Goal: Task Accomplishment & Management: Manage account settings

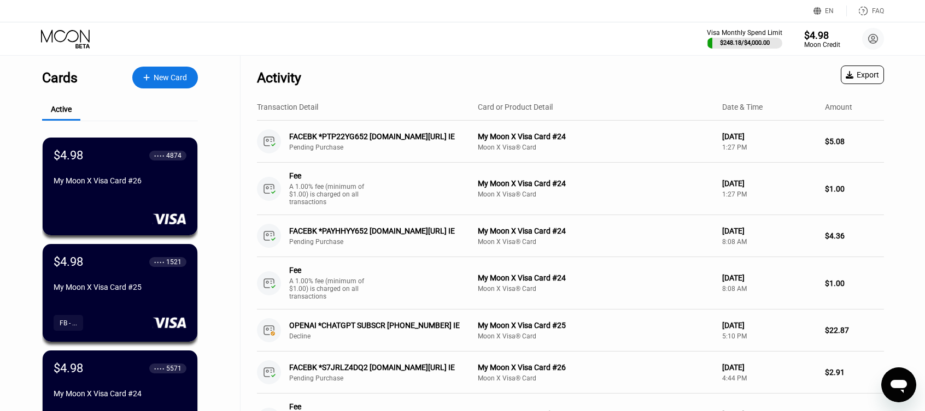
click at [822, 39] on div "$4.98" at bounding box center [821, 34] width 37 height 11
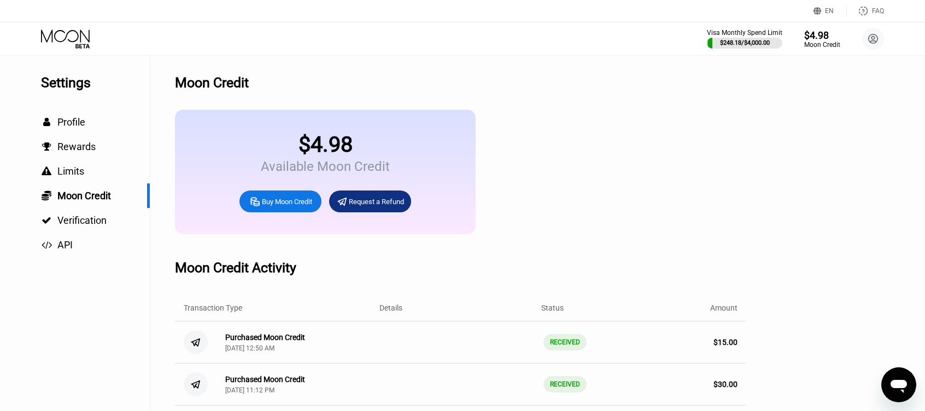
click at [288, 207] on div "Buy Moon Credit" at bounding box center [287, 201] width 50 height 9
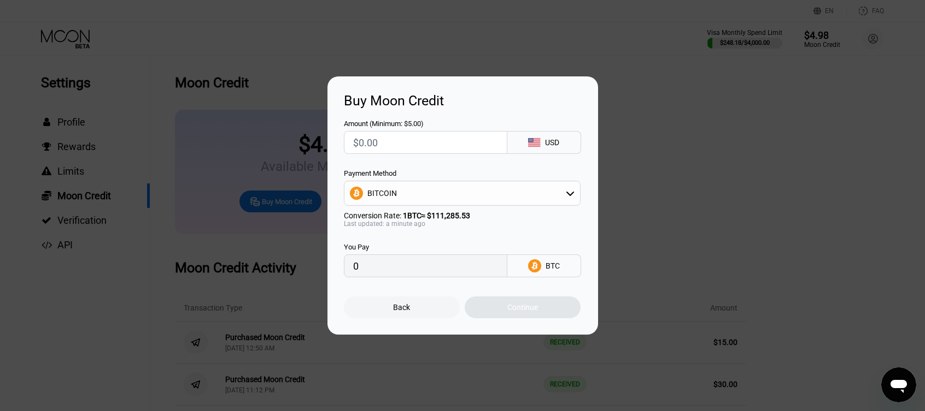
click at [421, 150] on input "text" at bounding box center [425, 143] width 145 height 22
type input "$2"
type input "0.00001798"
type input "$20"
type input "0.00017972"
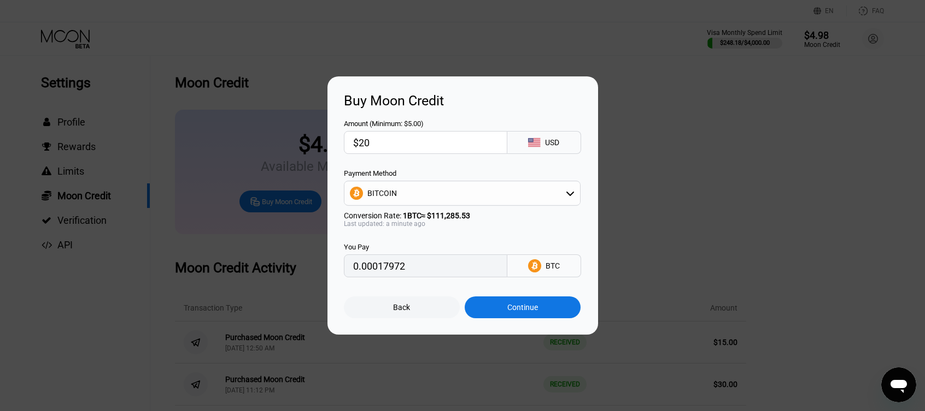
type input "$20"
click at [490, 194] on div "BITCOIN" at bounding box center [462, 194] width 236 height 22
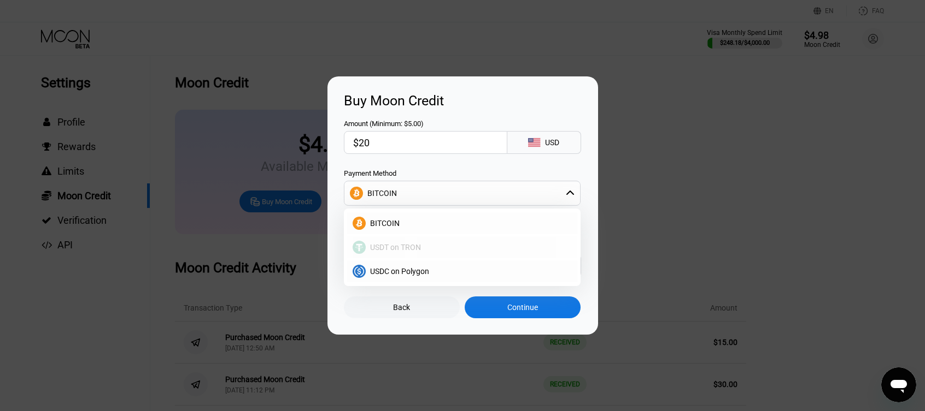
click at [407, 251] on span "USDT on TRON" at bounding box center [395, 247] width 51 height 9
type input "20.20"
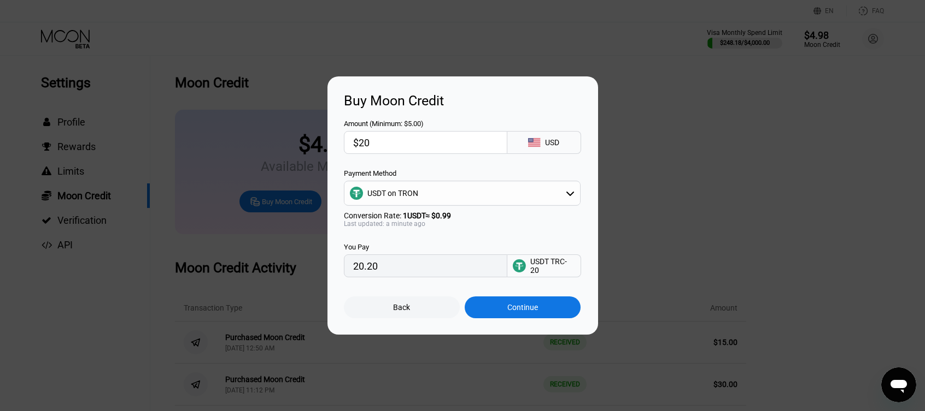
click at [513, 305] on div "Continue" at bounding box center [522, 308] width 116 height 22
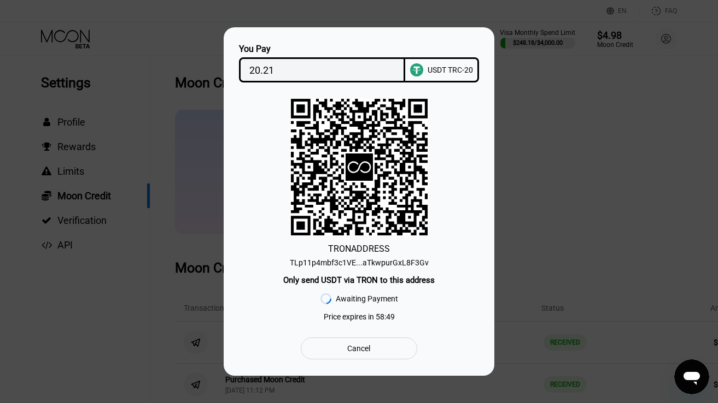
click at [384, 259] on div "TLp11p4mbf3c1VE...aTkwpurGxL8F3Gv" at bounding box center [359, 262] width 139 height 9
click at [248, 67] on div "20.21" at bounding box center [322, 69] width 167 height 25
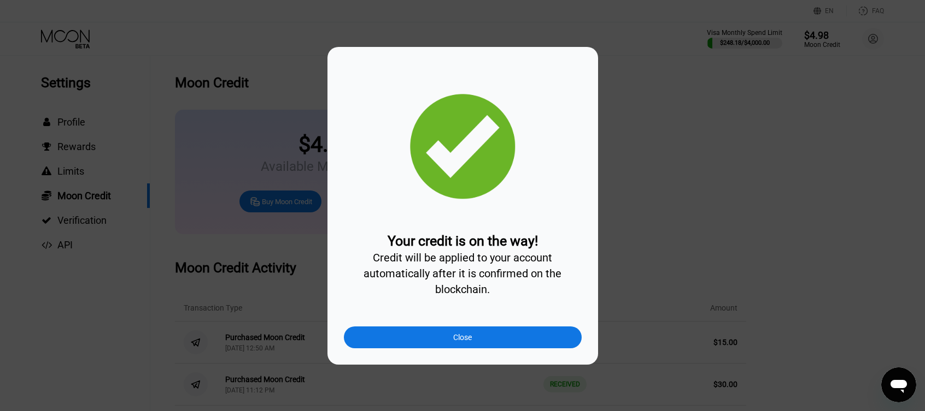
click at [495, 348] on div "Close" at bounding box center [463, 338] width 238 height 22
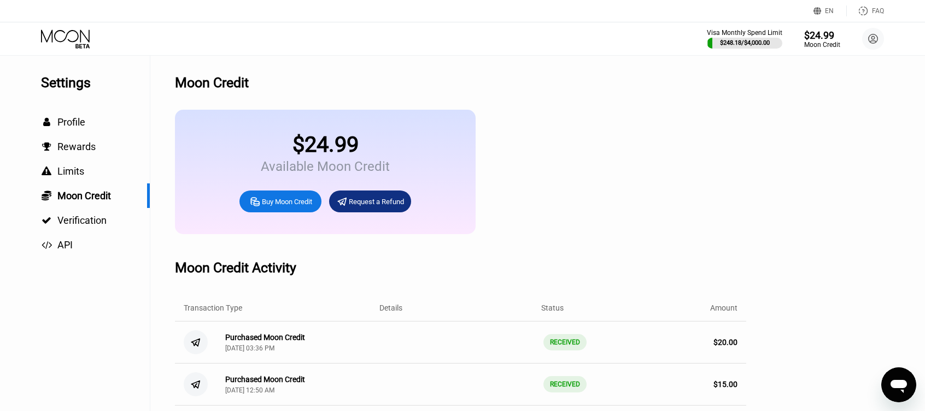
click at [80, 39] on icon at bounding box center [65, 36] width 49 height 13
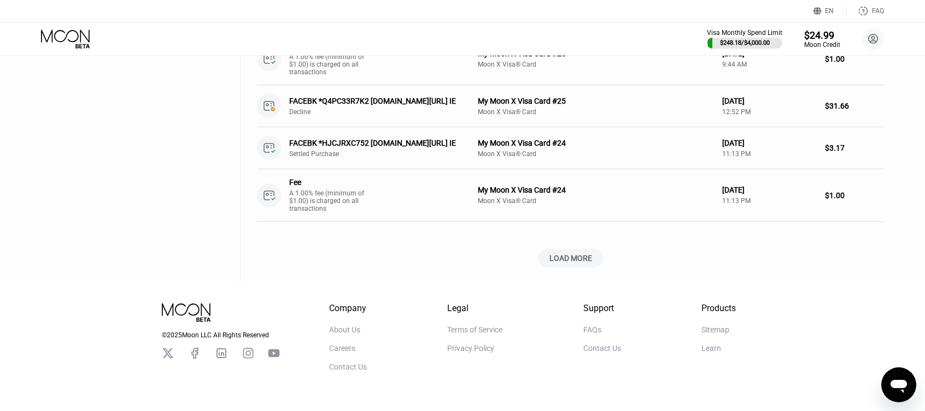
scroll to position [517, 0]
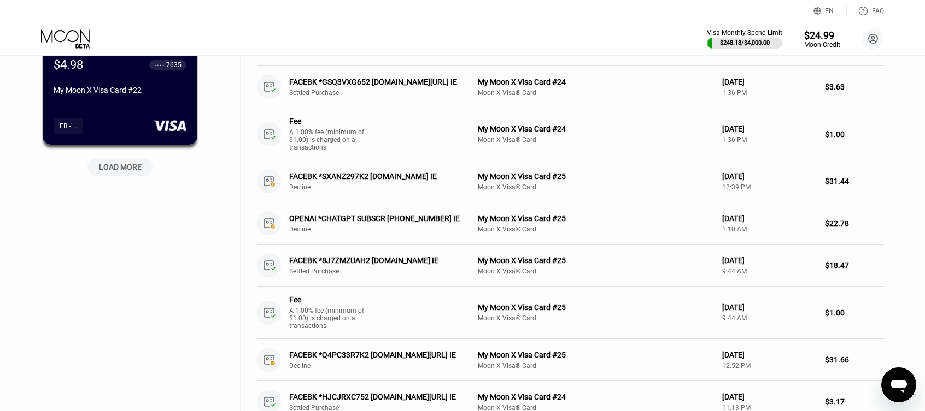
click at [128, 172] on div "LOAD MORE" at bounding box center [120, 167] width 43 height 10
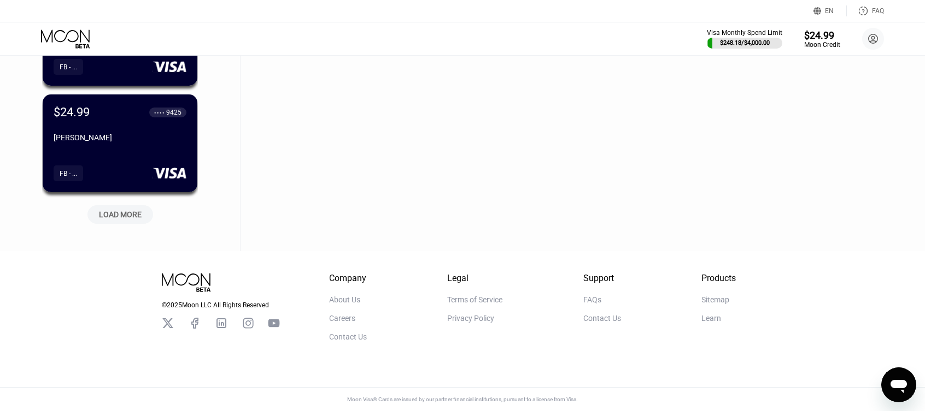
scroll to position [1011, 0]
click at [133, 210] on div "LOAD MORE" at bounding box center [120, 215] width 43 height 10
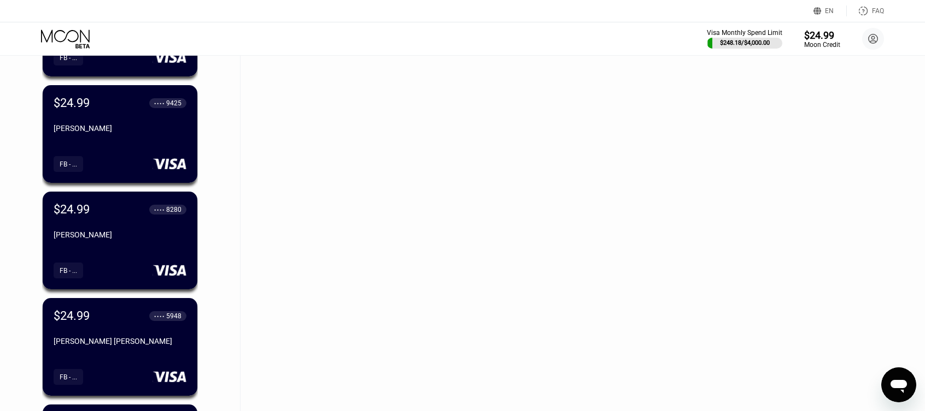
scroll to position [1394, 0]
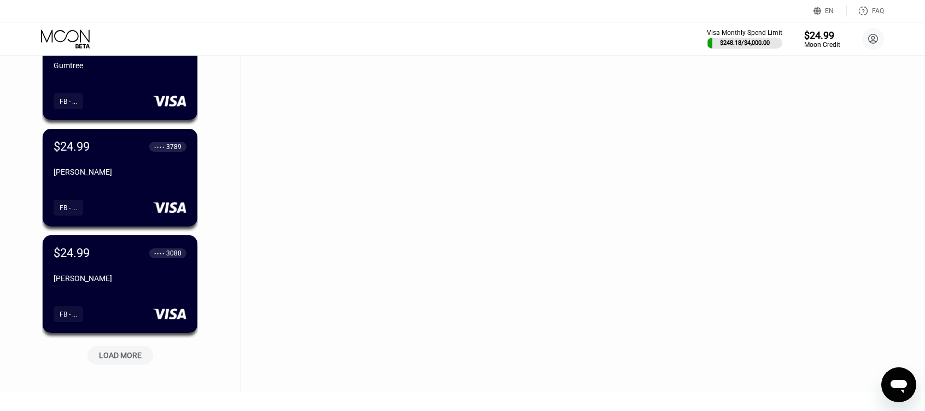
click at [114, 360] on div "LOAD MORE" at bounding box center [120, 356] width 43 height 10
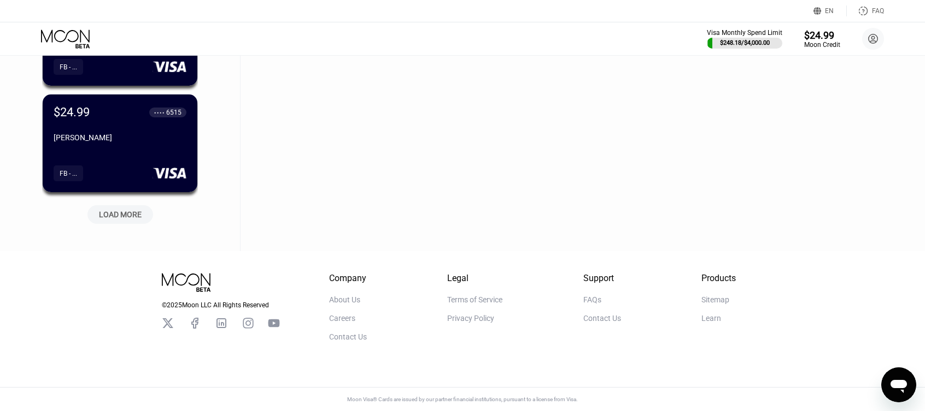
scroll to position [2077, 0]
click at [125, 205] on div "LOAD MORE" at bounding box center [120, 214] width 66 height 19
click at [128, 210] on div "LOADING..." at bounding box center [120, 212] width 82 height 23
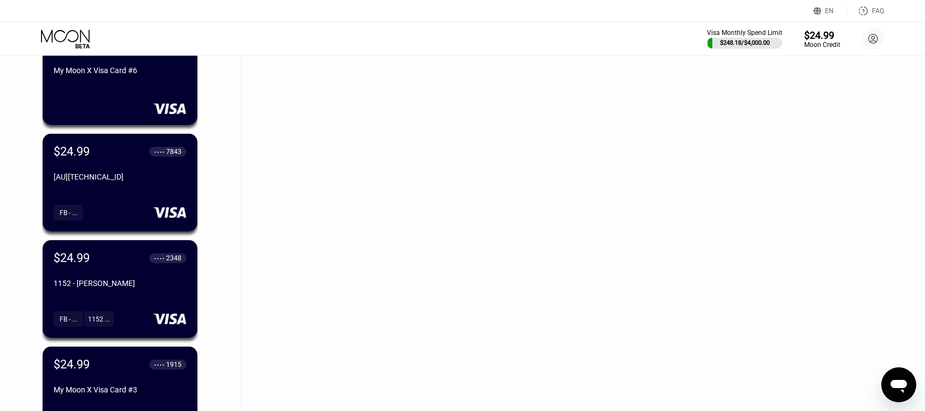
scroll to position [2610, 0]
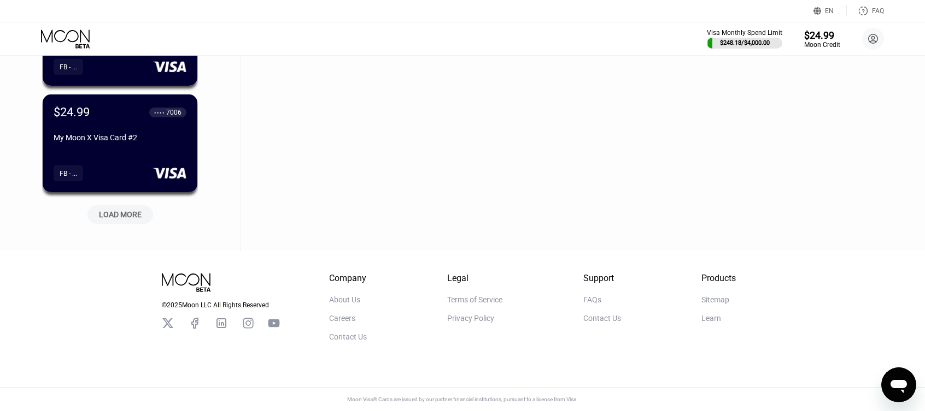
click at [132, 211] on div "LOAD MORE" at bounding box center [120, 215] width 43 height 10
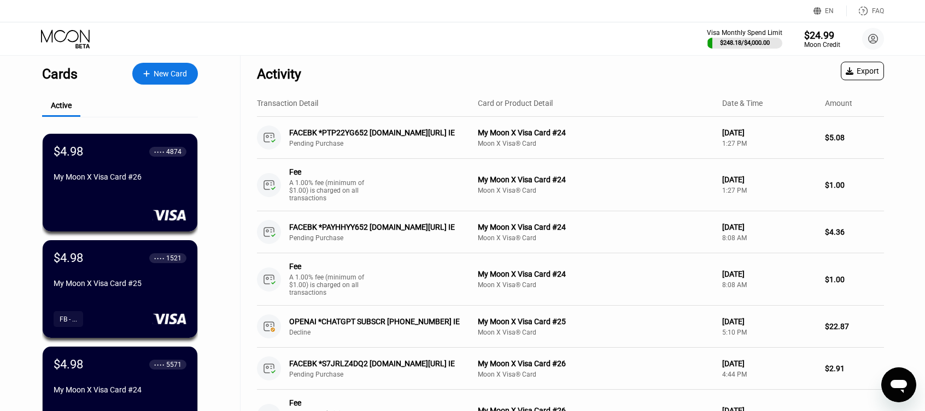
scroll to position [0, 0]
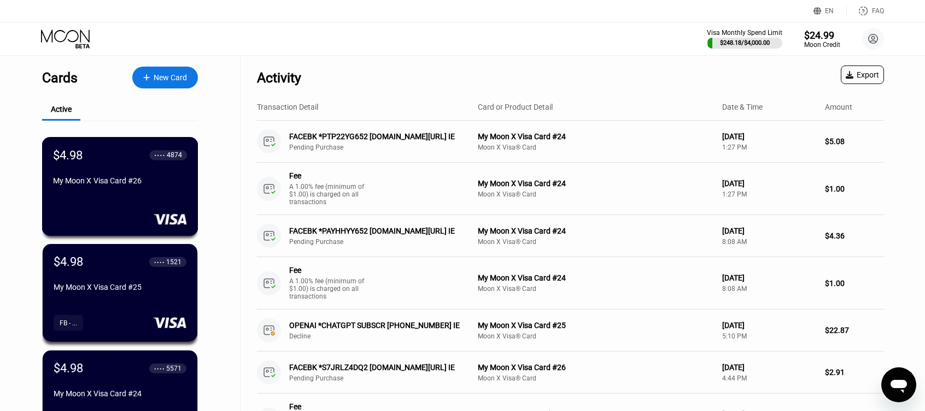
click at [161, 166] on div "$4.98 ● ● ● ● 4874 My Moon X Visa Card #26" at bounding box center [120, 169] width 134 height 42
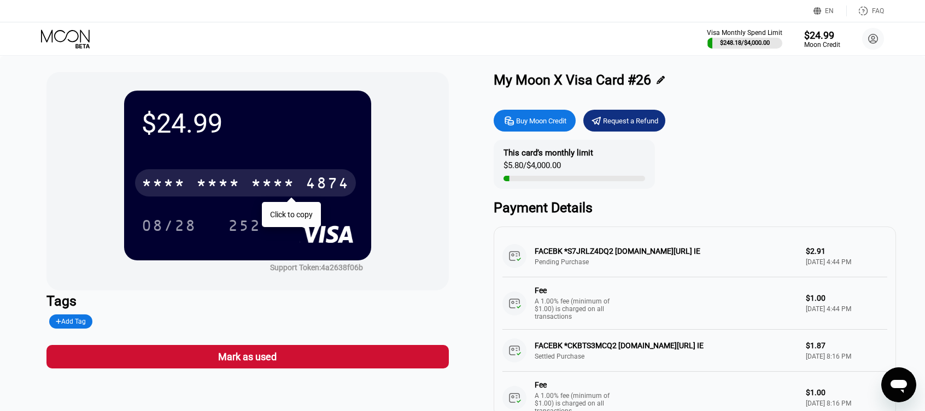
click at [304, 179] on div "* * * * * * * * * * * * 4874" at bounding box center [245, 182] width 221 height 27
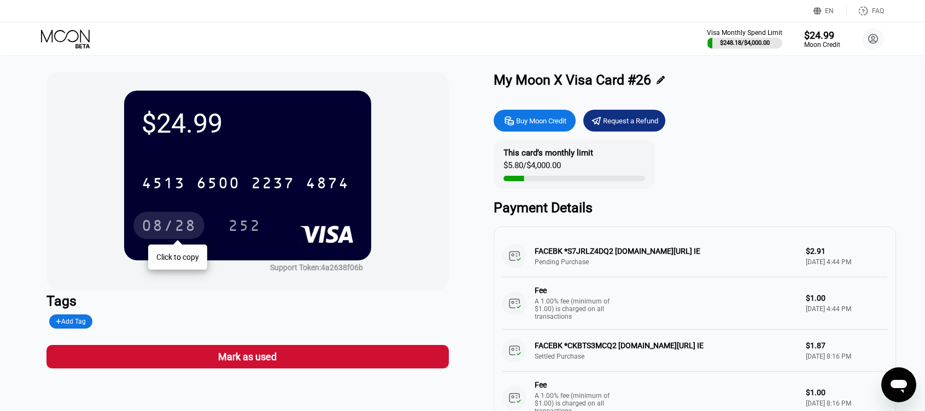
click at [164, 233] on div "08/28" at bounding box center [169, 227] width 55 height 17
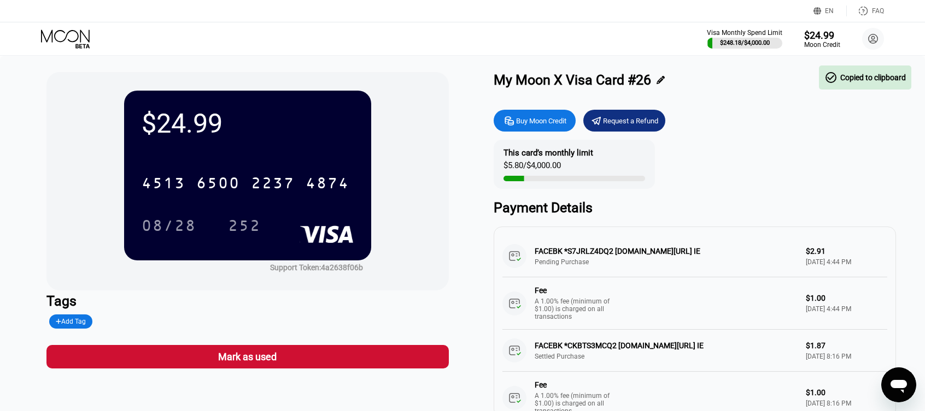
click at [259, 230] on div "252" at bounding box center [244, 227] width 33 height 17
click at [904, 21] on div "EN Language Select an item Save FAQ" at bounding box center [462, 11] width 925 height 22
drag, startPoint x: 466, startPoint y: 17, endPoint x: 304, endPoint y: 39, distance: 163.7
click at [47, 37] on icon at bounding box center [66, 39] width 51 height 19
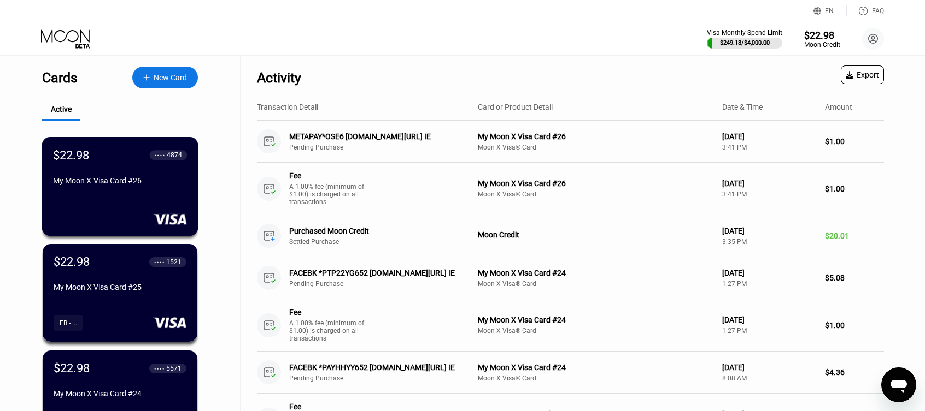
click at [179, 185] on div "My Moon X Visa Card #26" at bounding box center [120, 181] width 134 height 9
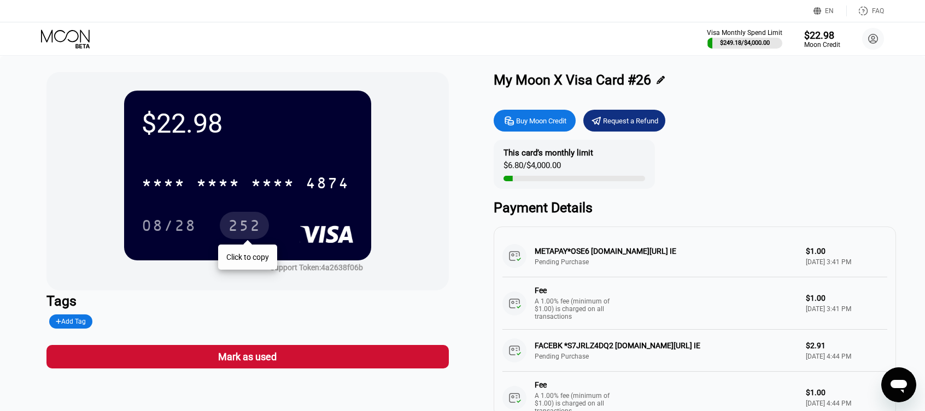
click at [238, 233] on div "252" at bounding box center [244, 227] width 33 height 17
drag, startPoint x: 862, startPoint y: 89, endPoint x: 823, endPoint y: 97, distance: 39.8
click at [862, 88] on div "My Moon X Visa Card #26" at bounding box center [694, 80] width 402 height 16
drag, startPoint x: 67, startPoint y: 36, endPoint x: 287, endPoint y: 34, distance: 220.8
click at [67, 36] on icon at bounding box center [65, 36] width 49 height 13
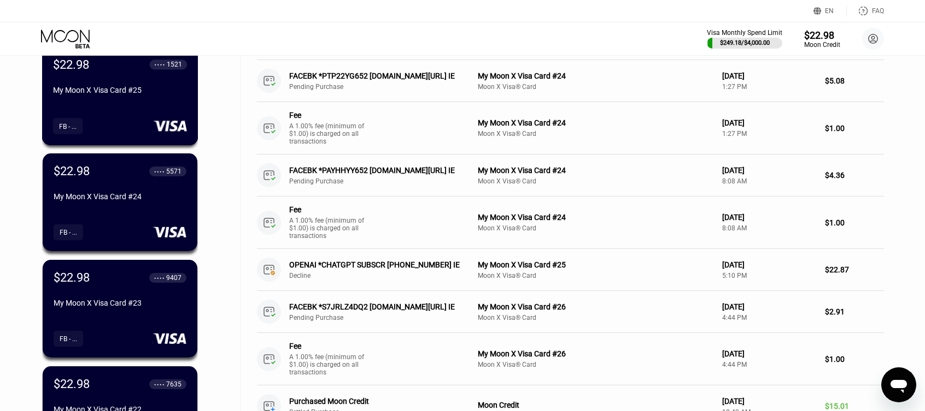
scroll to position [219, 0]
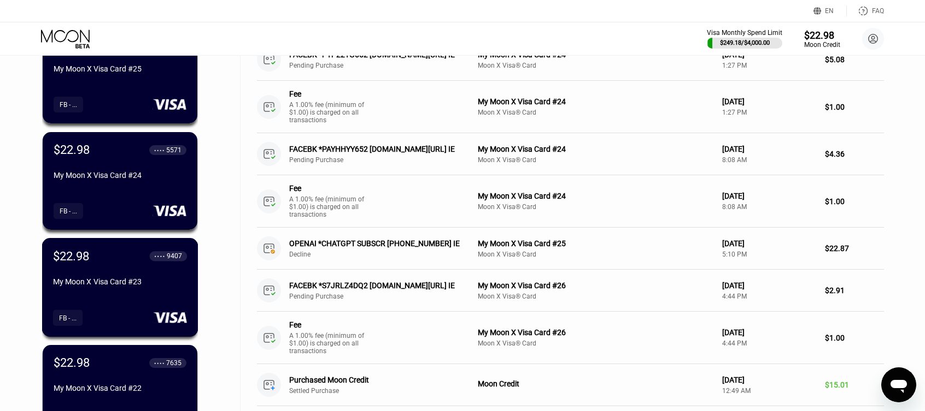
click at [157, 286] on div "My Moon X Visa Card #23" at bounding box center [120, 282] width 134 height 9
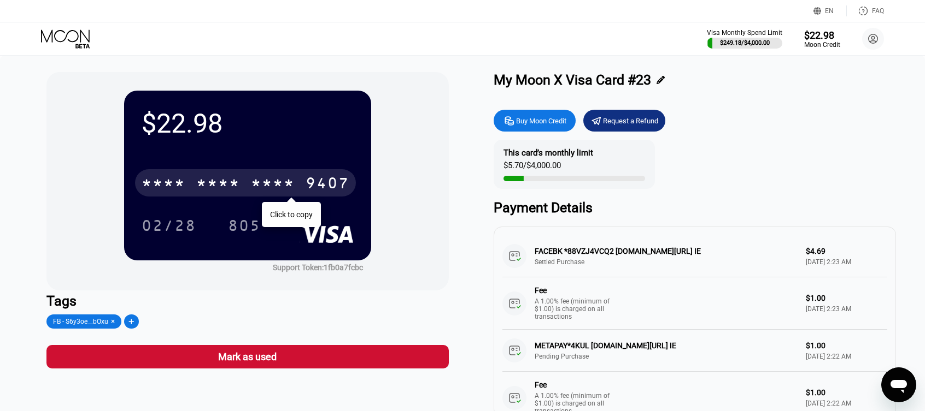
click at [232, 184] on div "* * * *" at bounding box center [218, 184] width 44 height 17
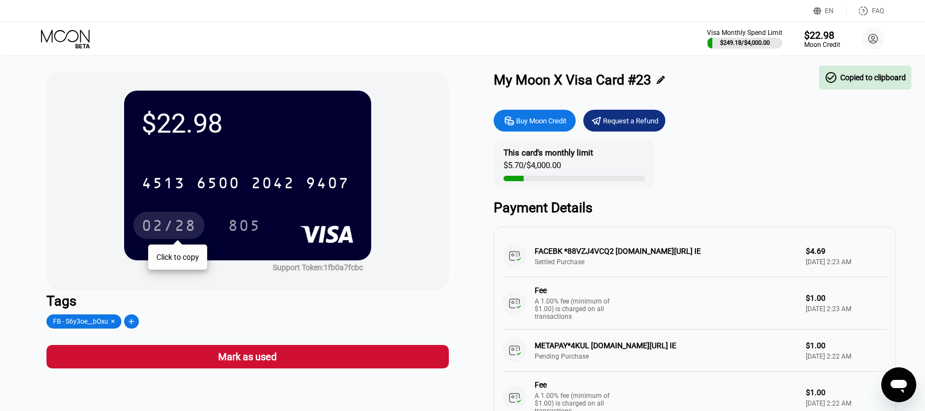
drag, startPoint x: 168, startPoint y: 215, endPoint x: 180, endPoint y: 220, distance: 13.0
click at [168, 215] on div "02/28" at bounding box center [168, 225] width 71 height 27
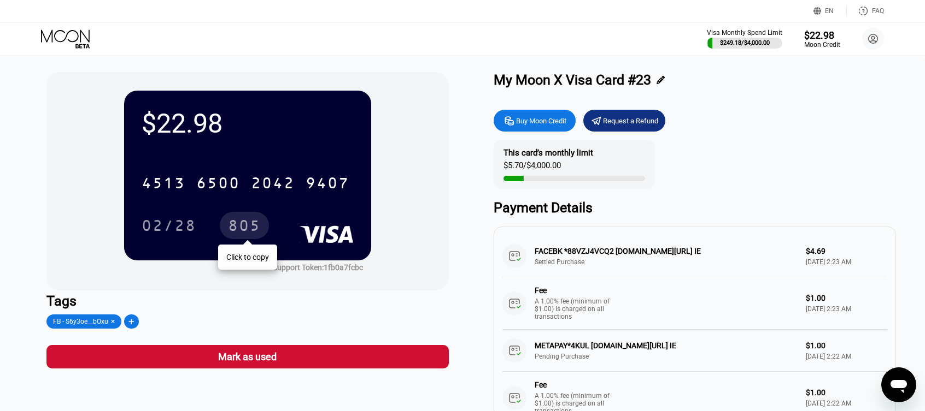
click at [252, 227] on div "805" at bounding box center [244, 227] width 33 height 17
click at [62, 32] on icon at bounding box center [66, 39] width 51 height 19
